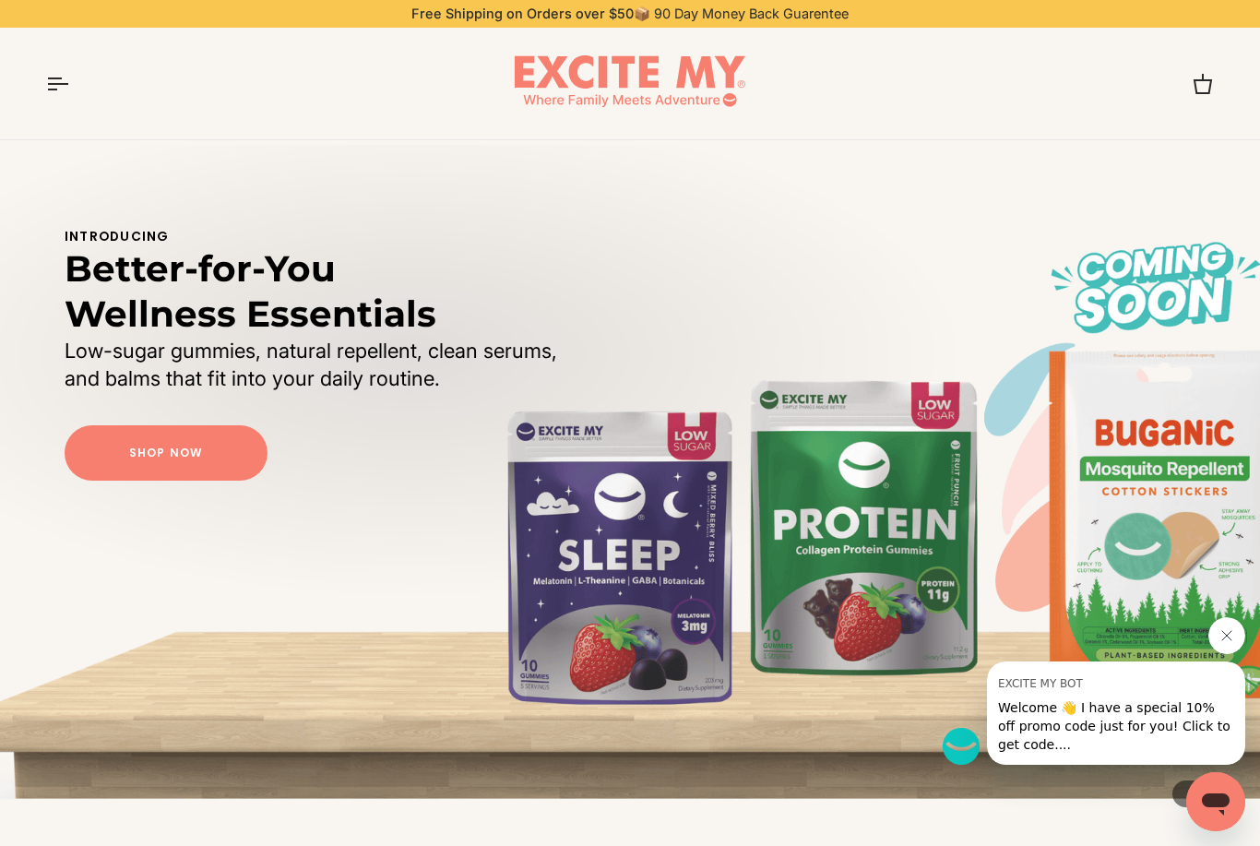
scroll to position [73, 0]
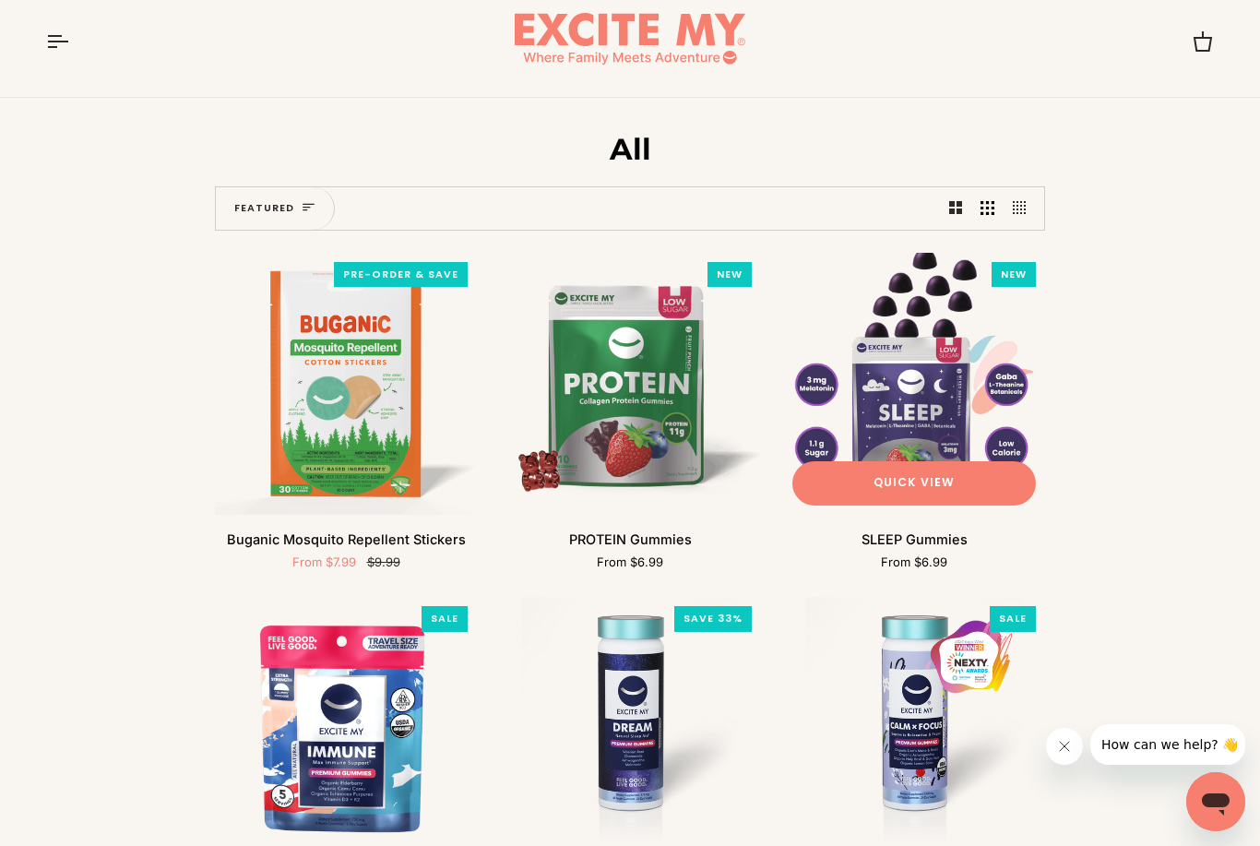
scroll to position [50, 0]
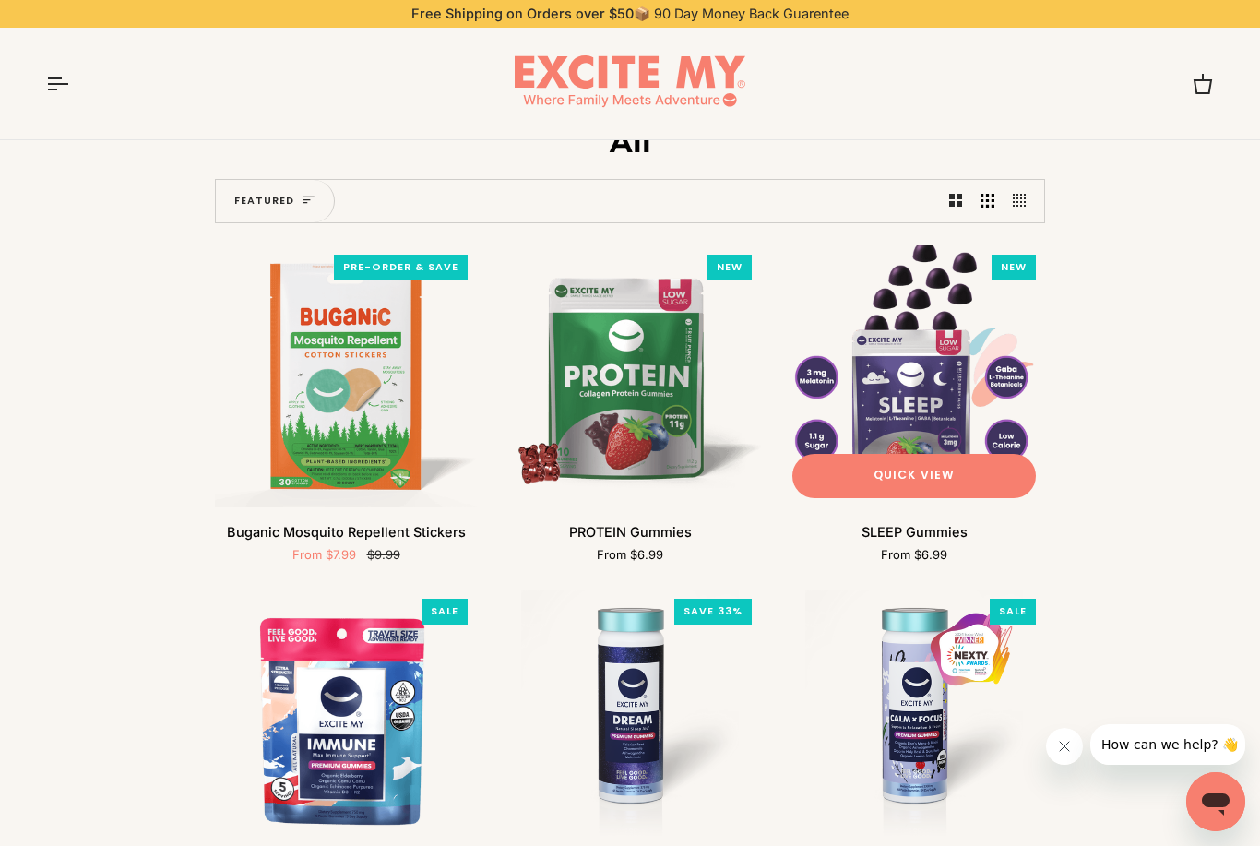
click at [890, 397] on img "SLEEP Gummies" at bounding box center [914, 376] width 262 height 262
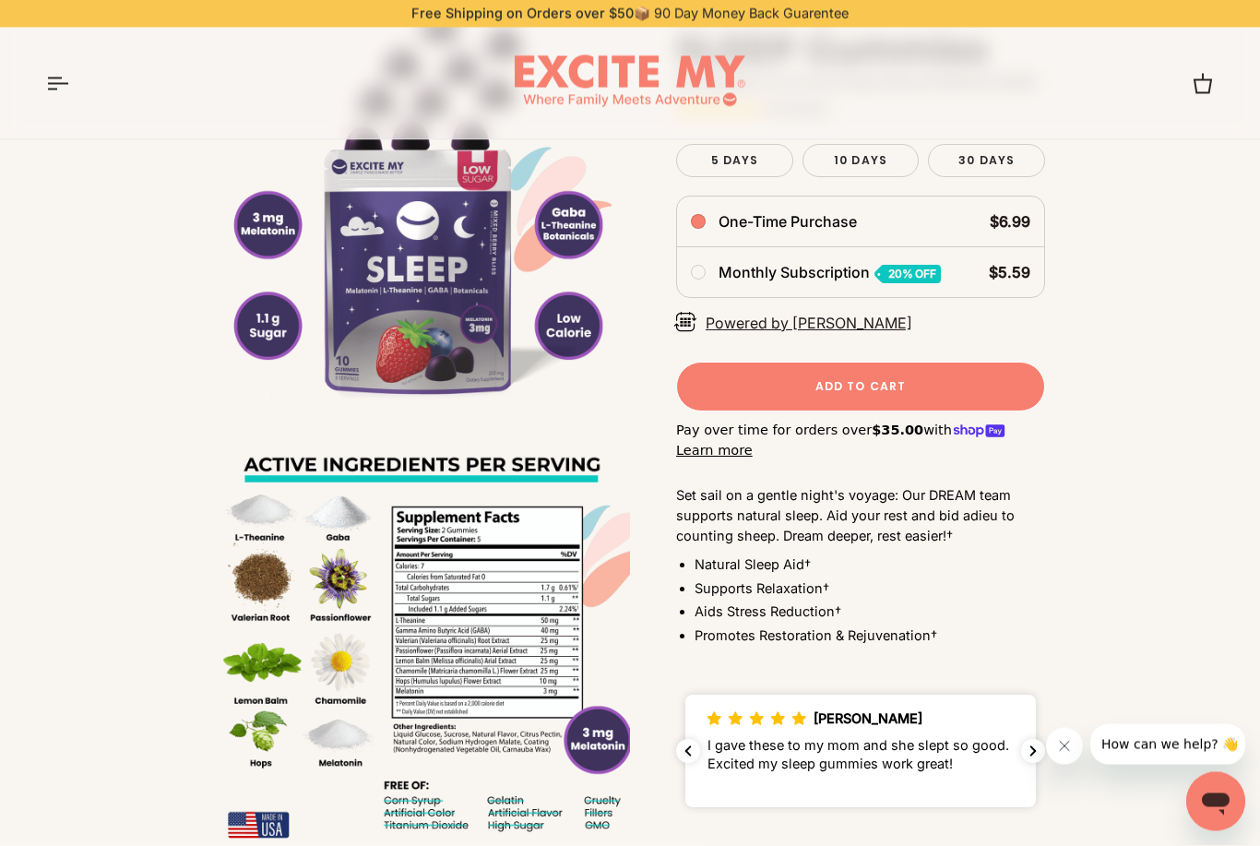
scroll to position [652, 0]
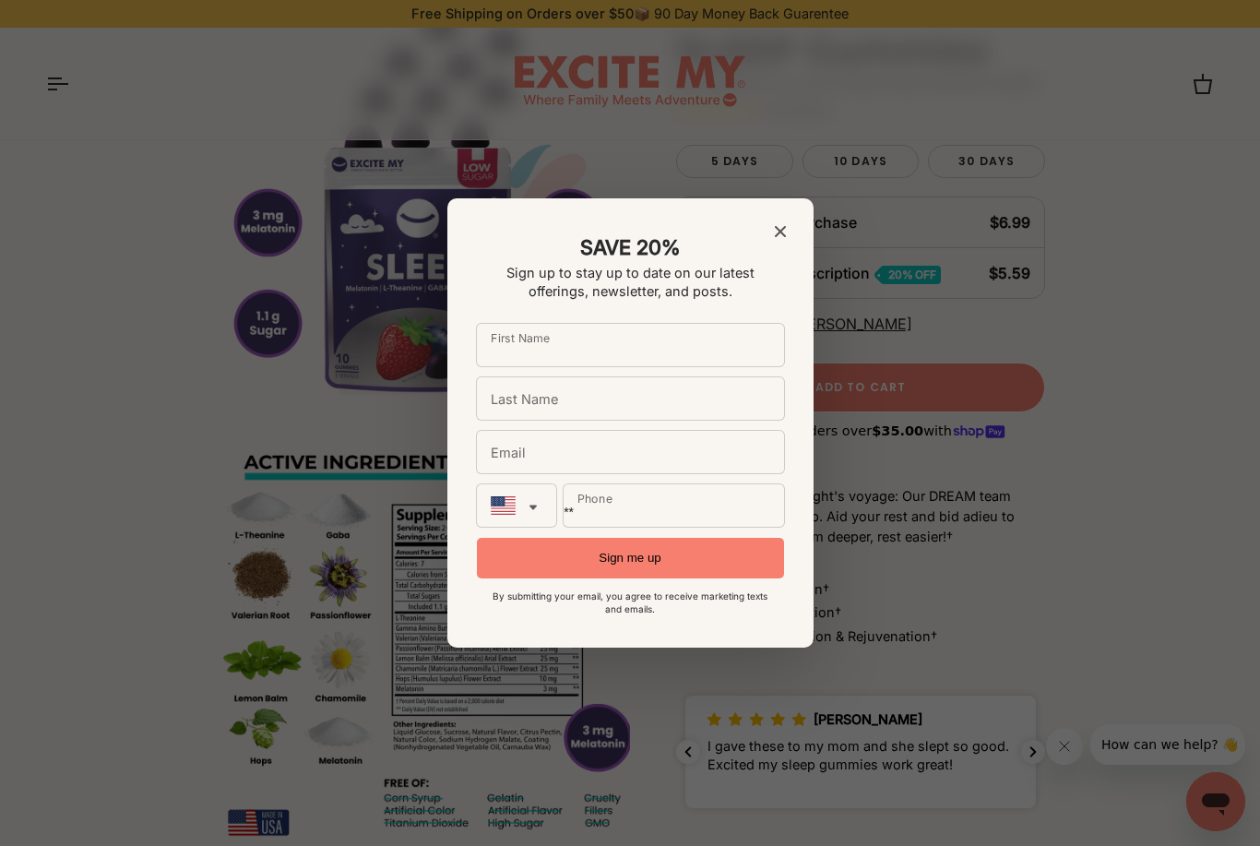
click at [778, 247] on div "SAVE 20% Sign up to stay up to date on our latest offerings, newsletter, and po…" at bounding box center [630, 423] width 366 height 450
click at [778, 237] on icon "Close modal" at bounding box center [780, 231] width 11 height 11
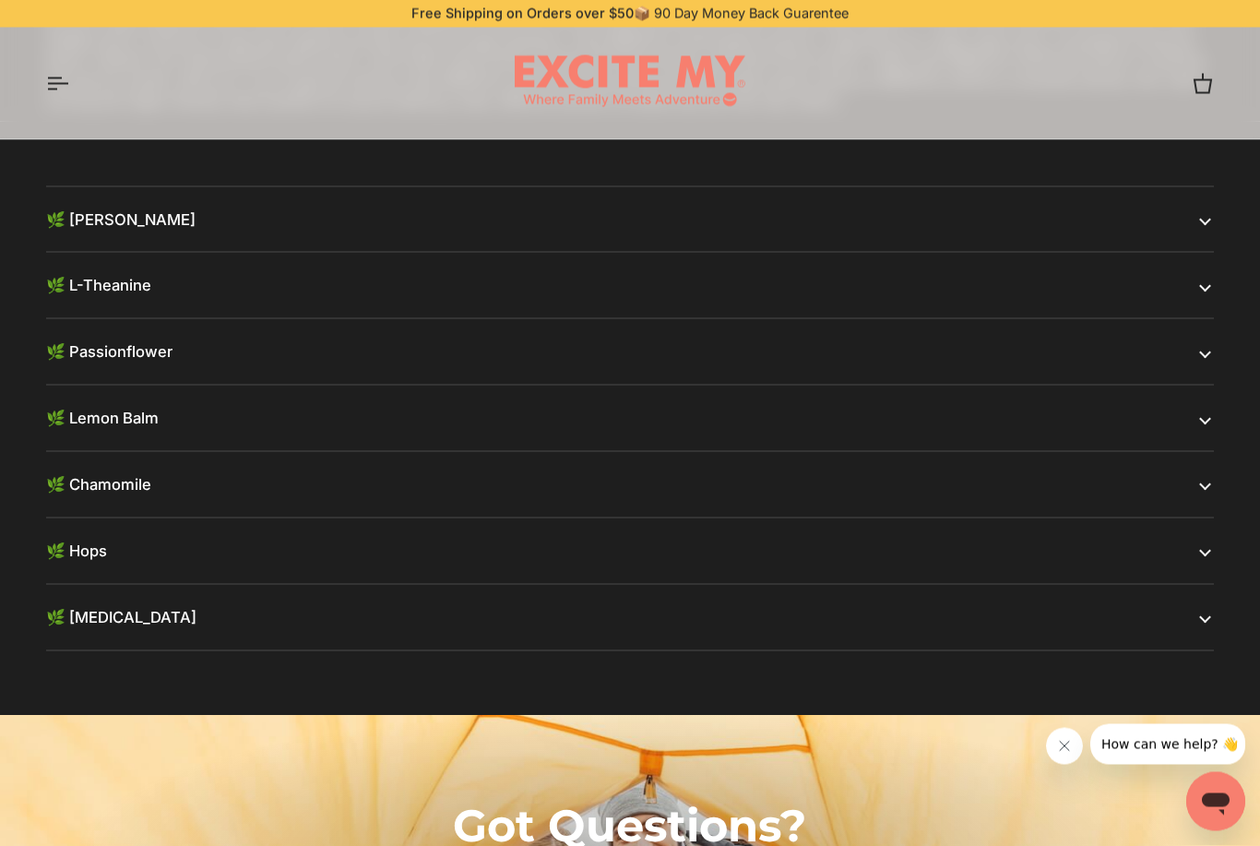
scroll to position [4108, 0]
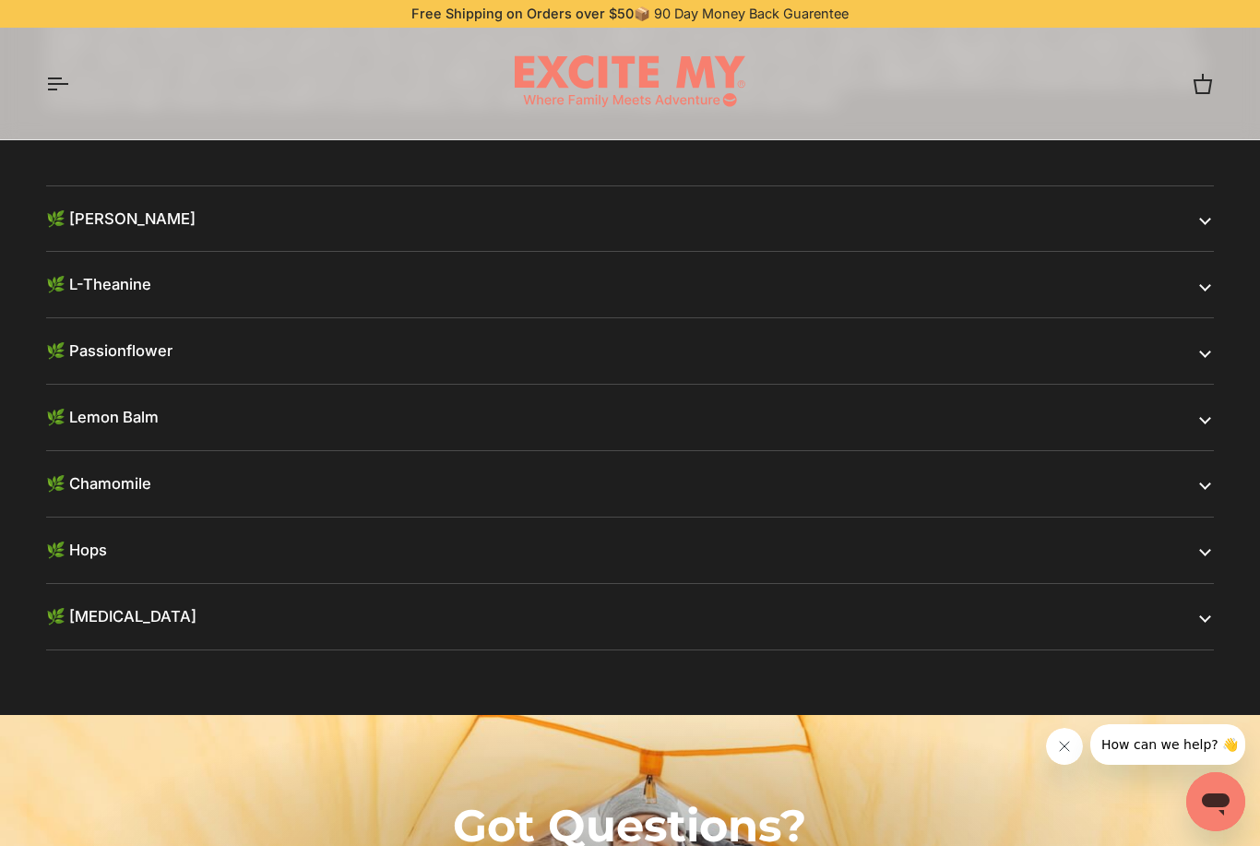
click at [1208, 538] on button "🌿 Hops" at bounding box center [630, 549] width 1168 height 65
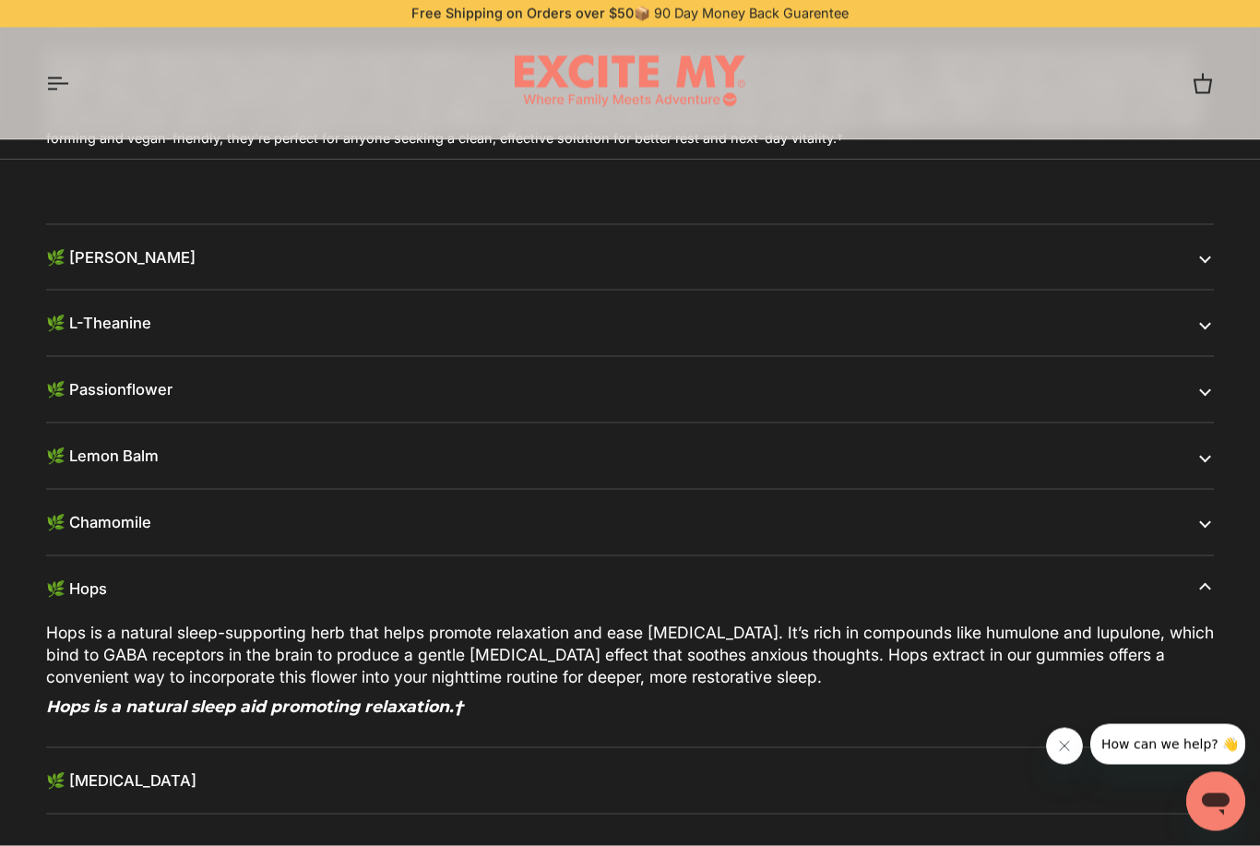
scroll to position [4054, 0]
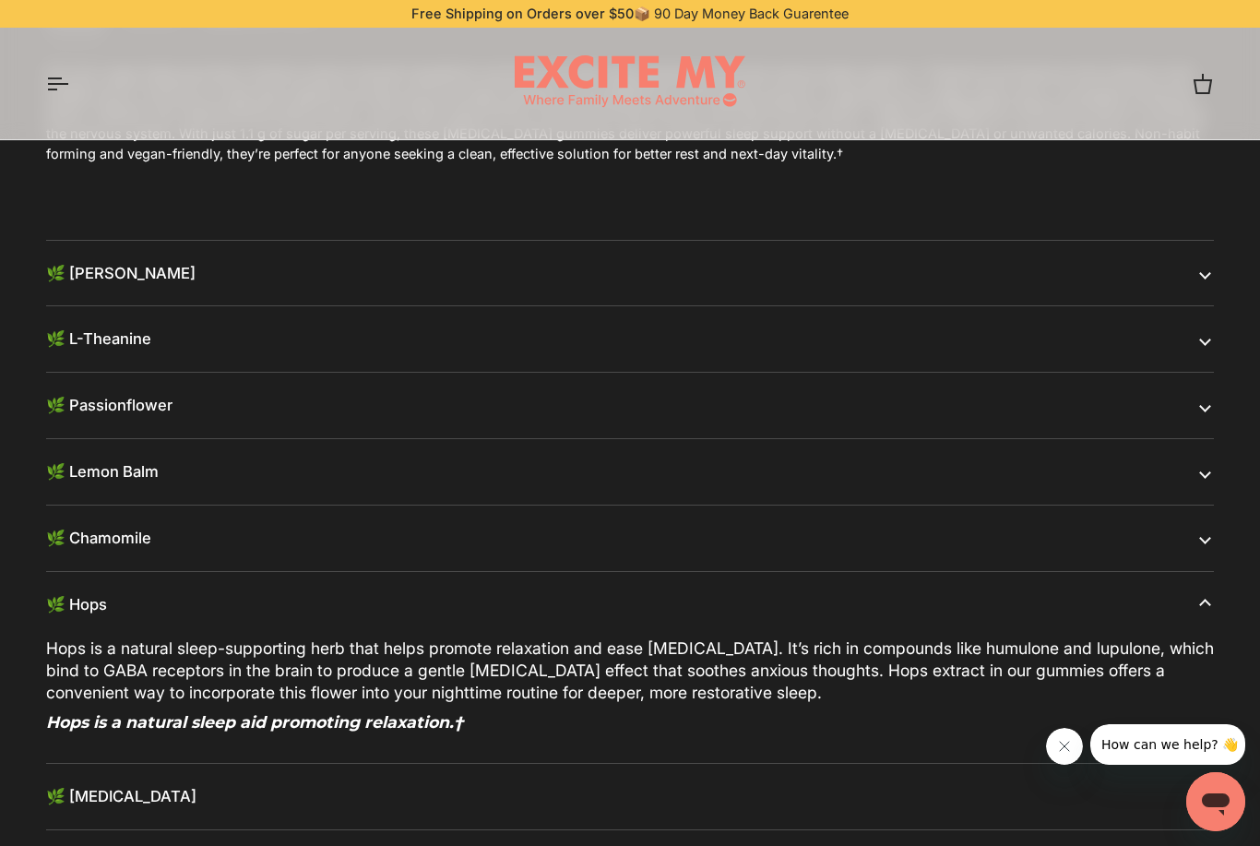
click at [1200, 321] on button "🌿 L-Theanine" at bounding box center [630, 338] width 1168 height 65
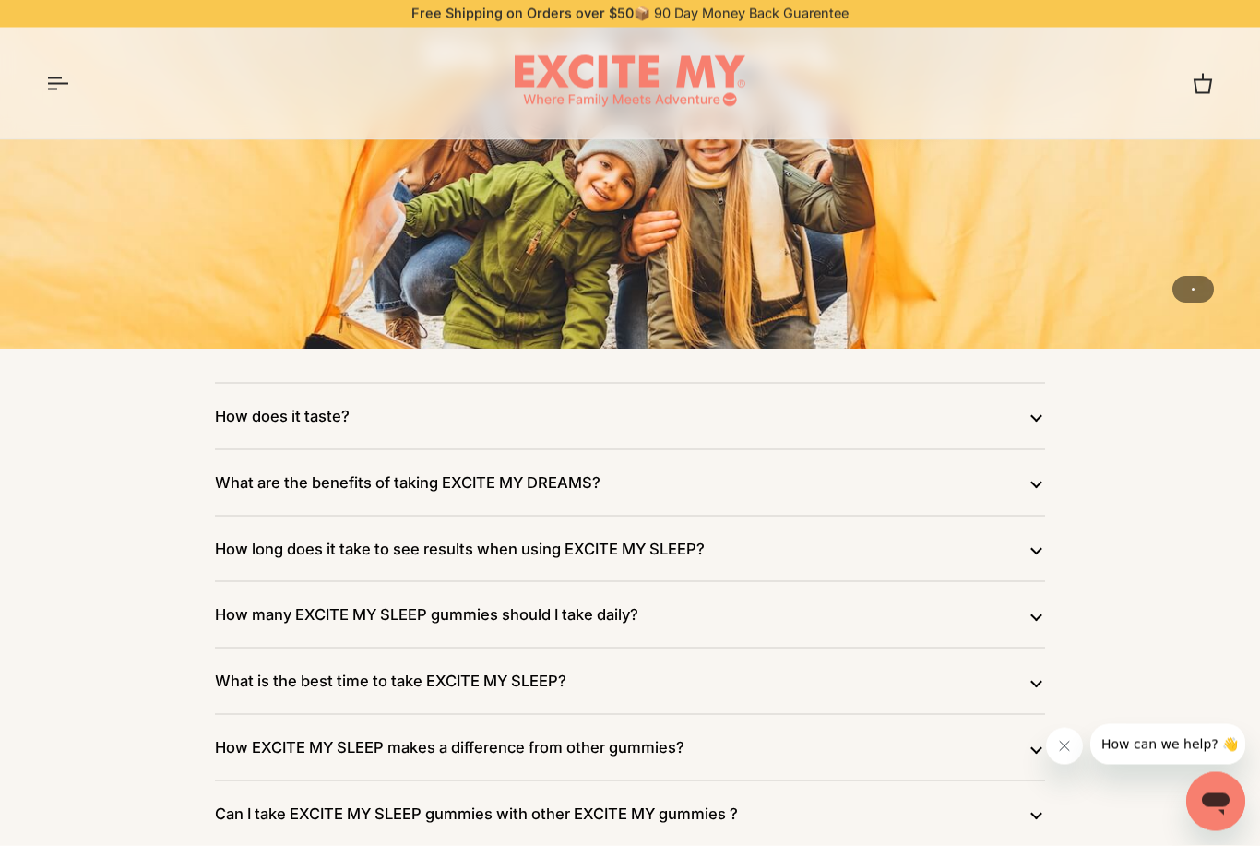
scroll to position [5130, 0]
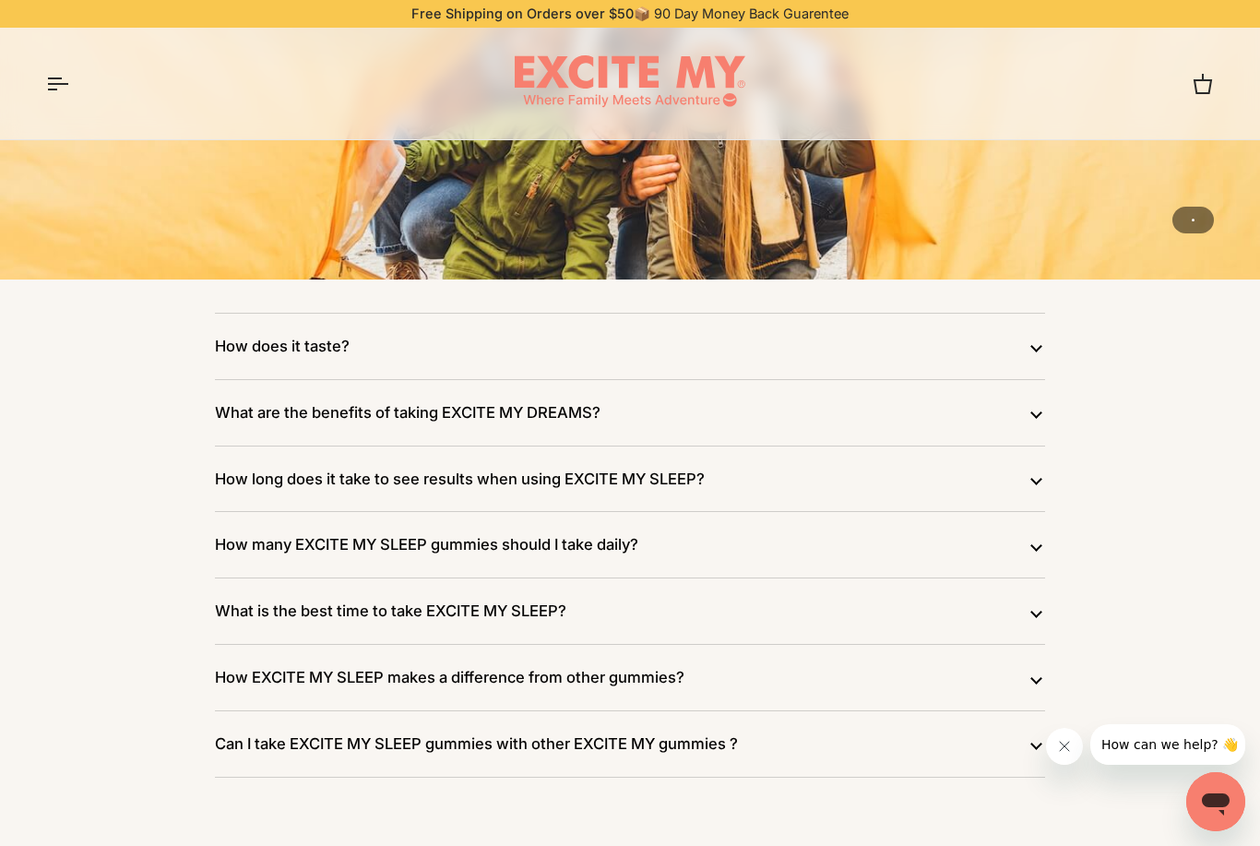
click at [1035, 390] on button "What are the benefits of taking EXCITE MY DREAMS?" at bounding box center [630, 412] width 830 height 65
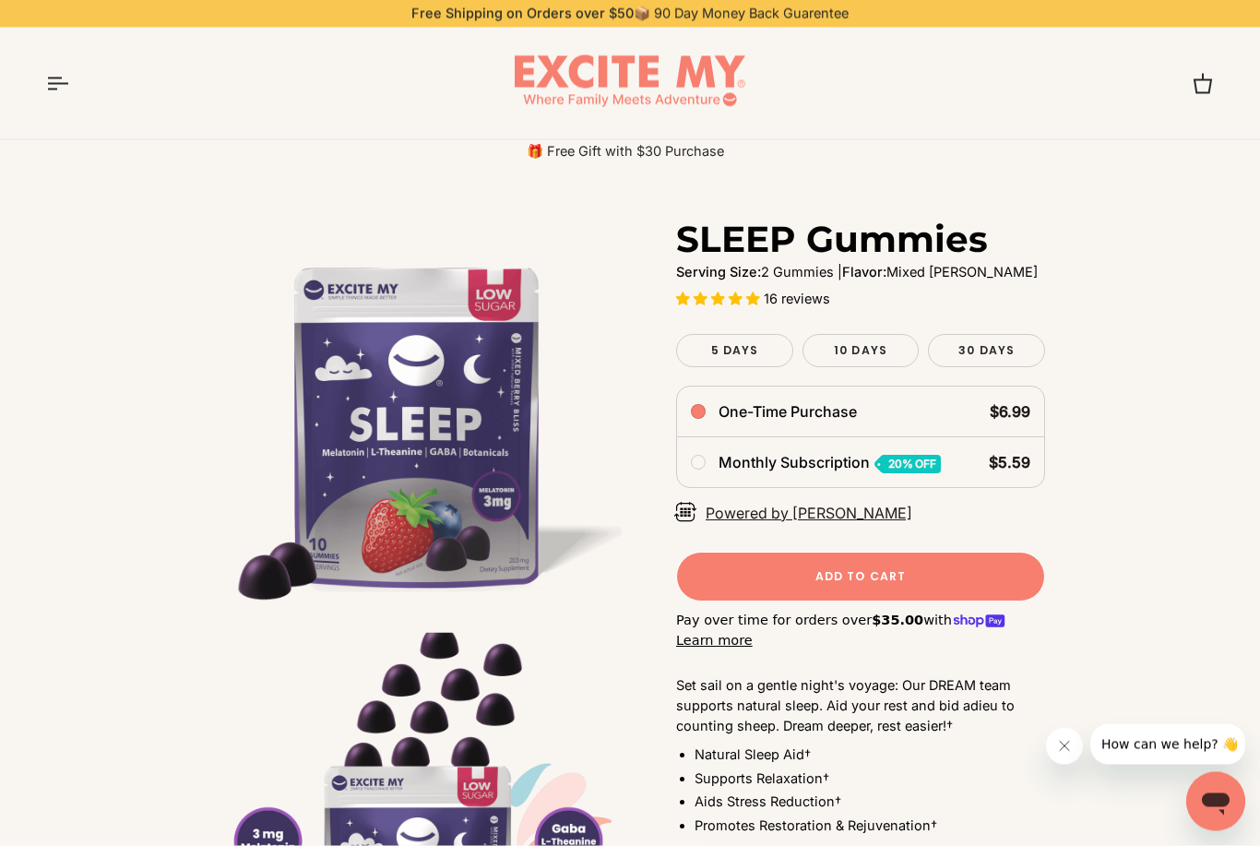
scroll to position [0, 0]
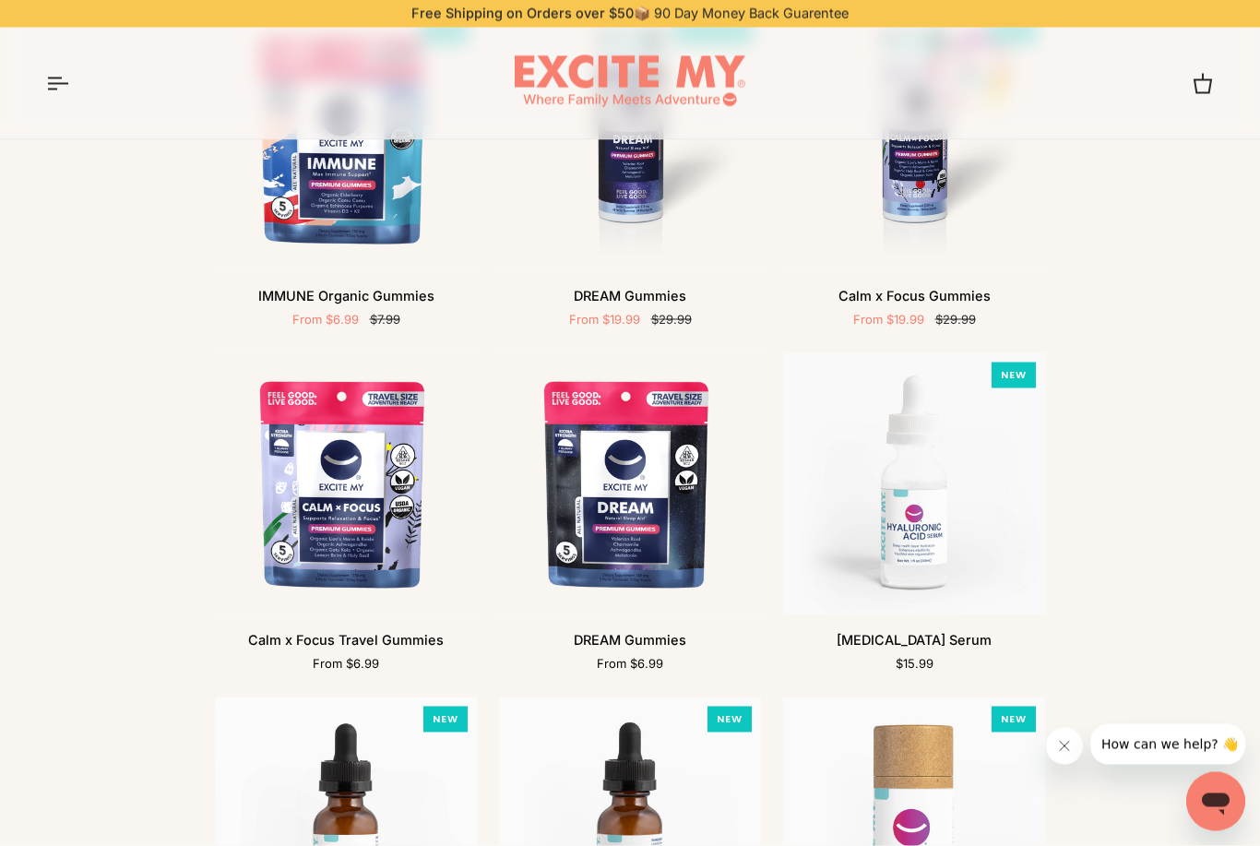
scroll to position [631, 0]
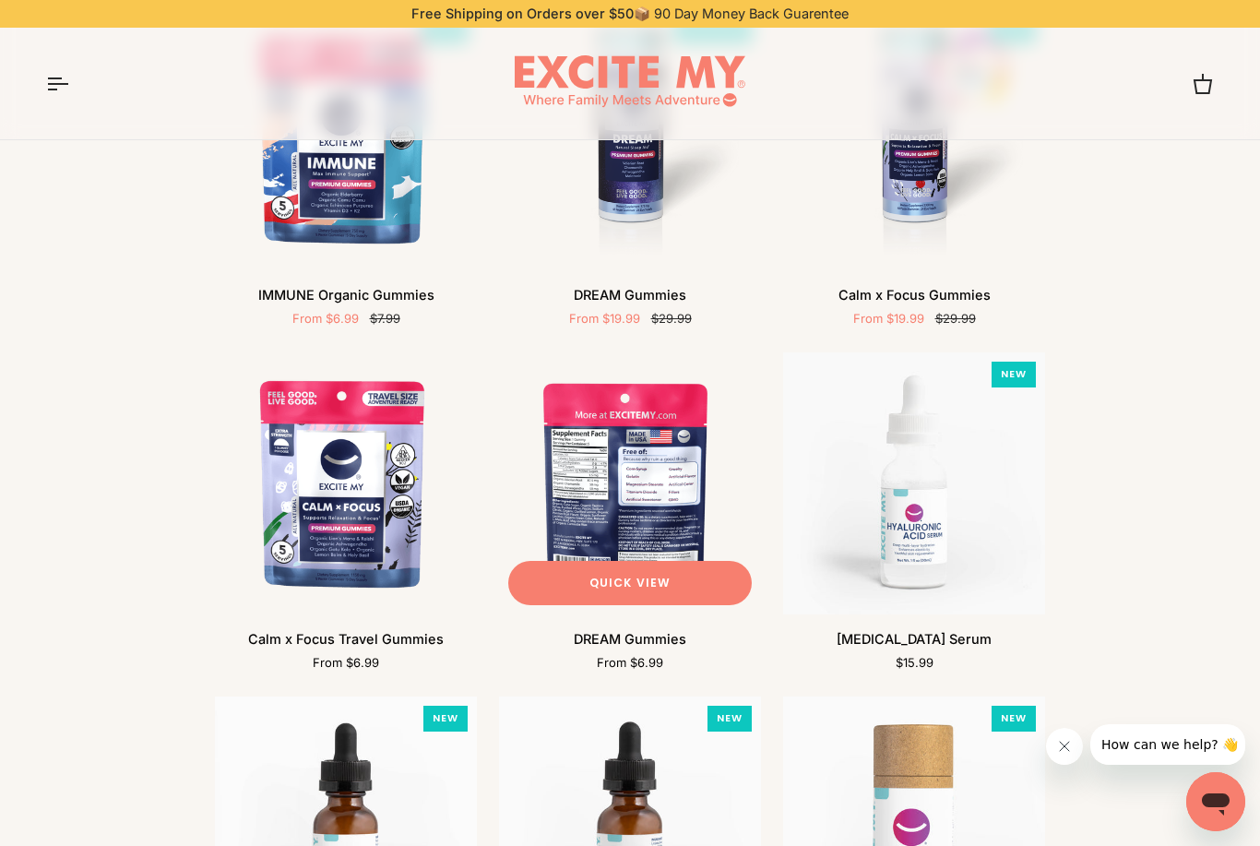
click at [633, 481] on img "DREAM Gummies" at bounding box center [630, 483] width 262 height 262
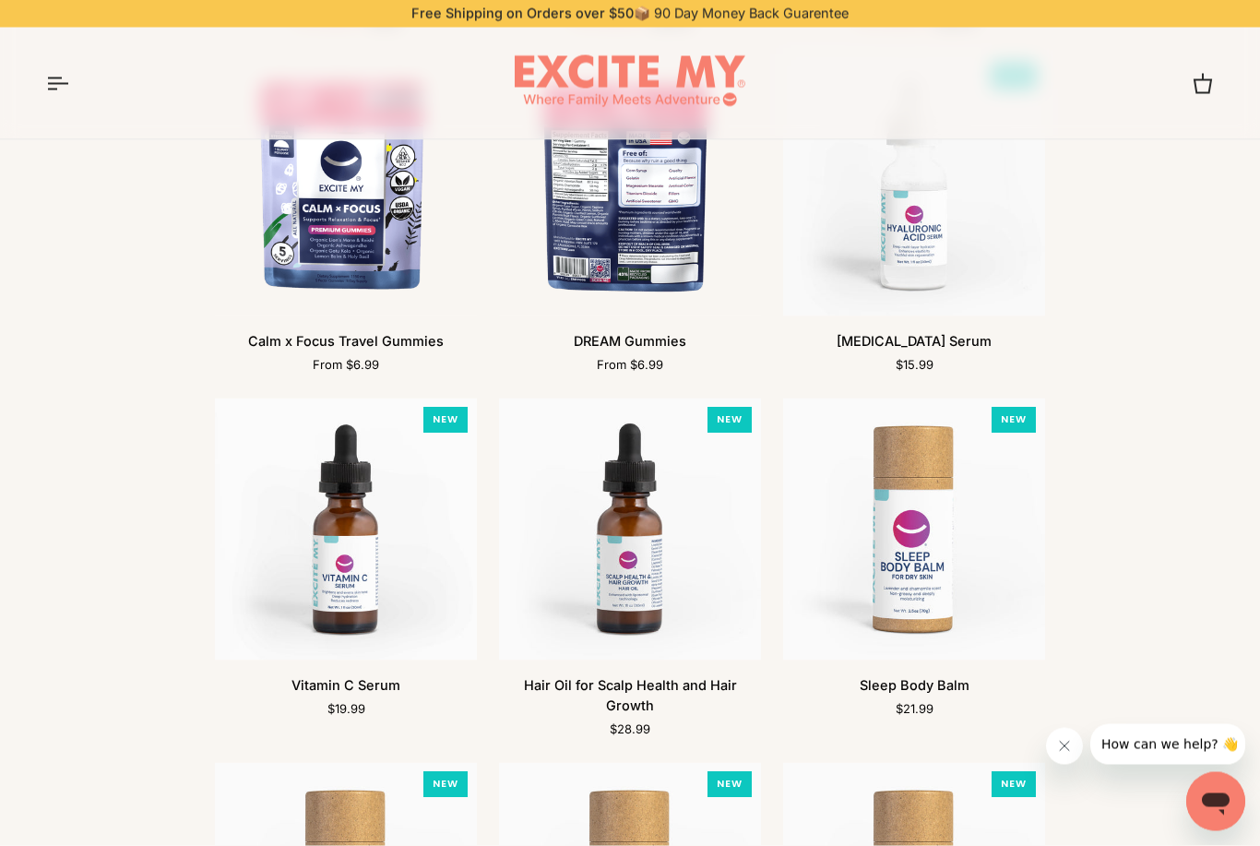
scroll to position [727, 0]
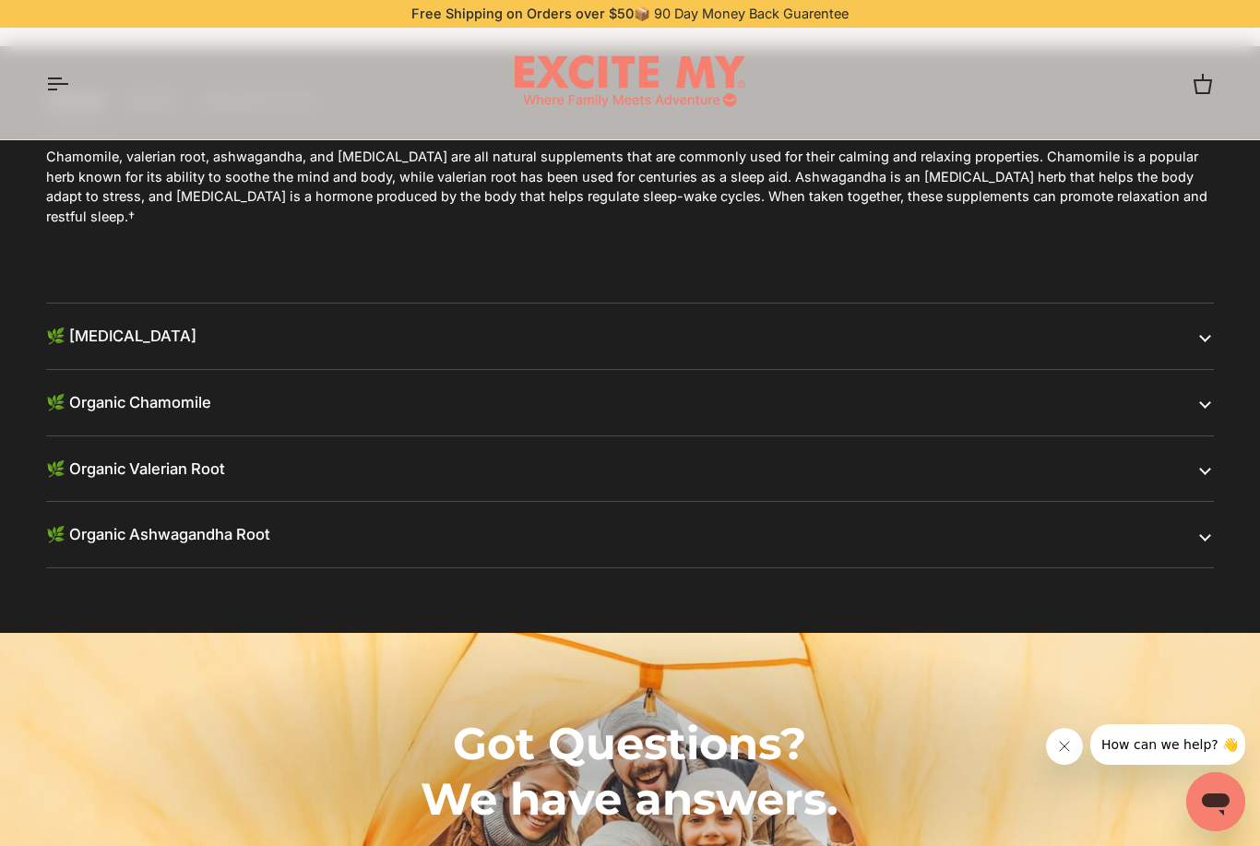
scroll to position [1342, 0]
